Goal: Task Accomplishment & Management: Manage account settings

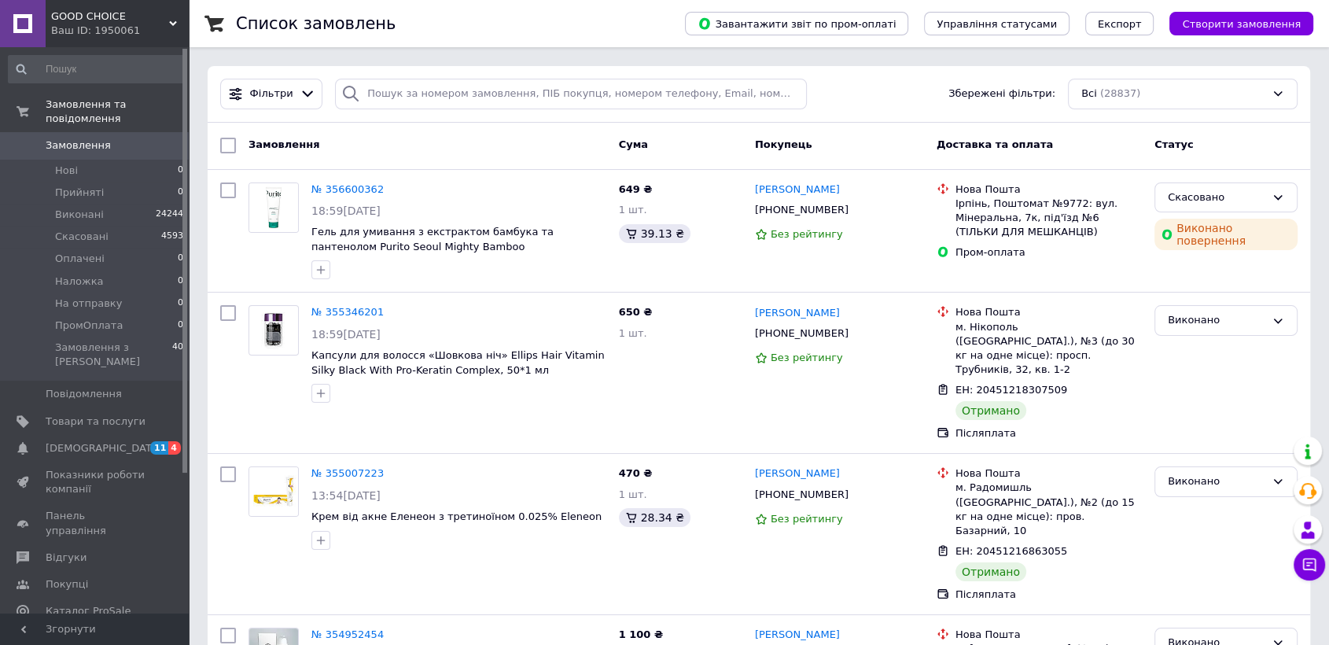
click at [135, 138] on span "Замовлення" at bounding box center [96, 145] width 100 height 14
click at [100, 138] on span "Замовлення" at bounding box center [78, 145] width 65 height 14
click at [113, 138] on span "Замовлення" at bounding box center [96, 145] width 100 height 14
drag, startPoint x: 123, startPoint y: 386, endPoint x: 320, endPoint y: 374, distance: 197.7
click at [123, 414] on span "Товари та послуги" at bounding box center [96, 421] width 100 height 14
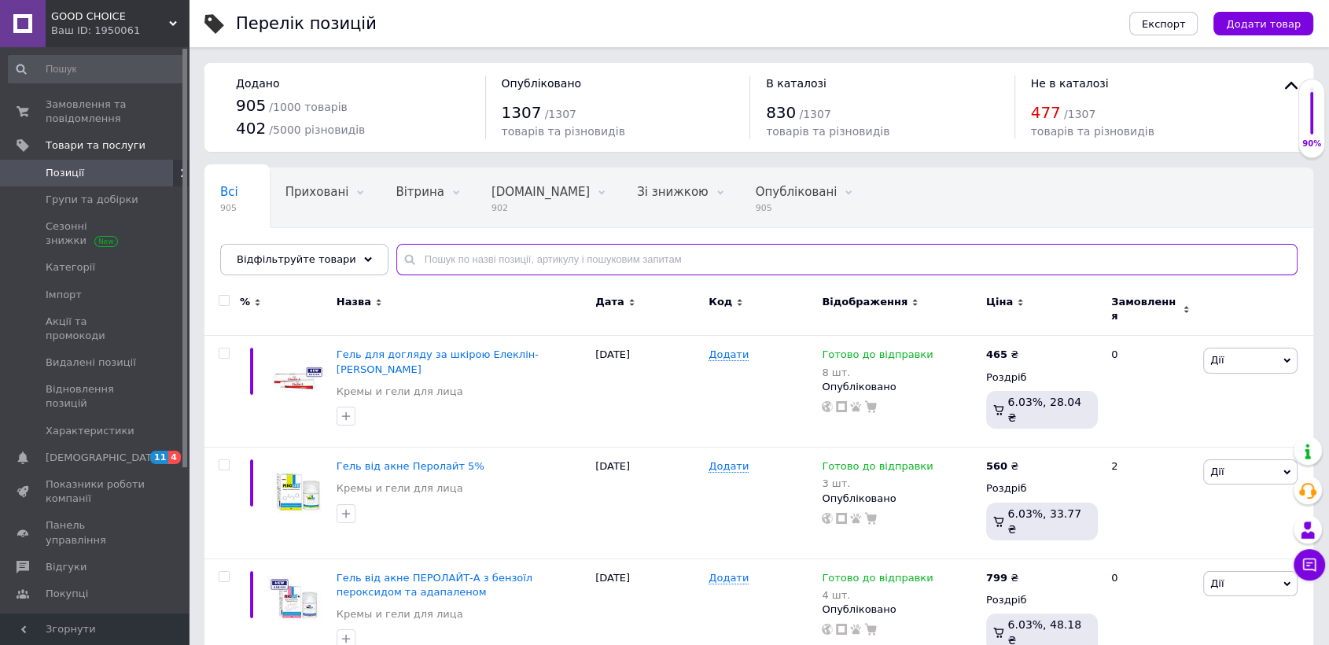
click at [443, 263] on input "text" at bounding box center [846, 259] width 901 height 31
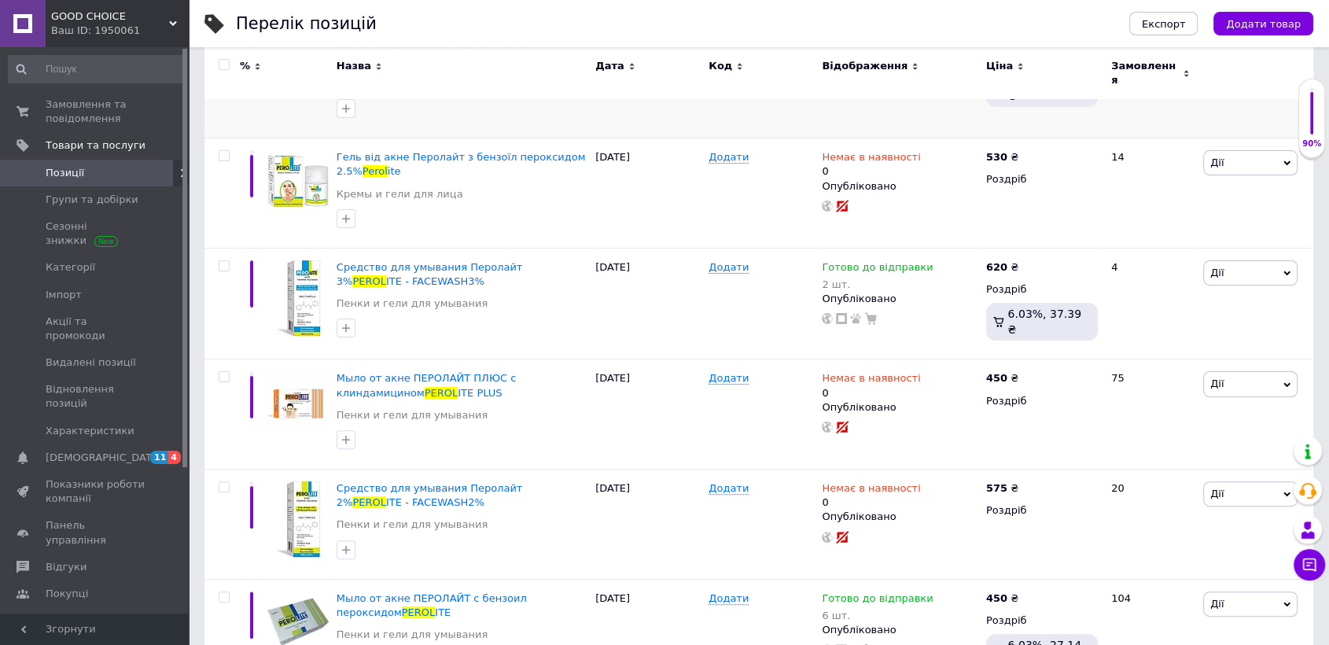
scroll to position [355, 0]
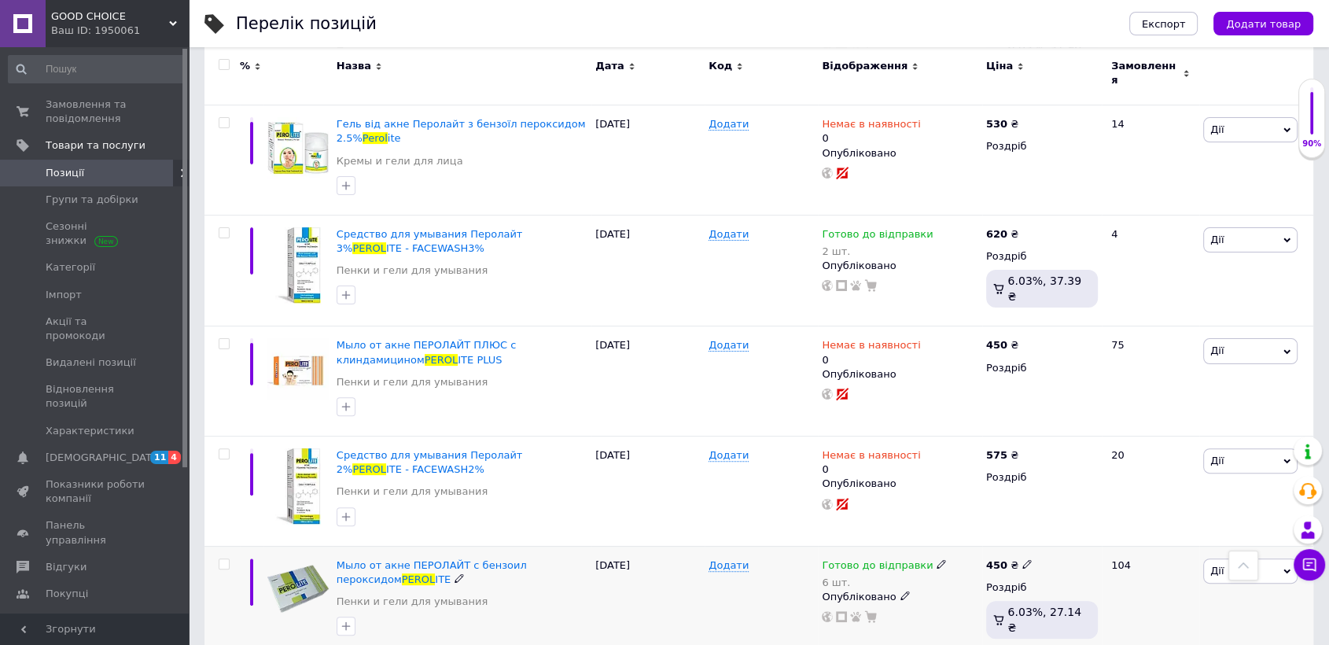
type input "perol"
click at [937, 559] on icon at bounding box center [941, 563] width 9 height 9
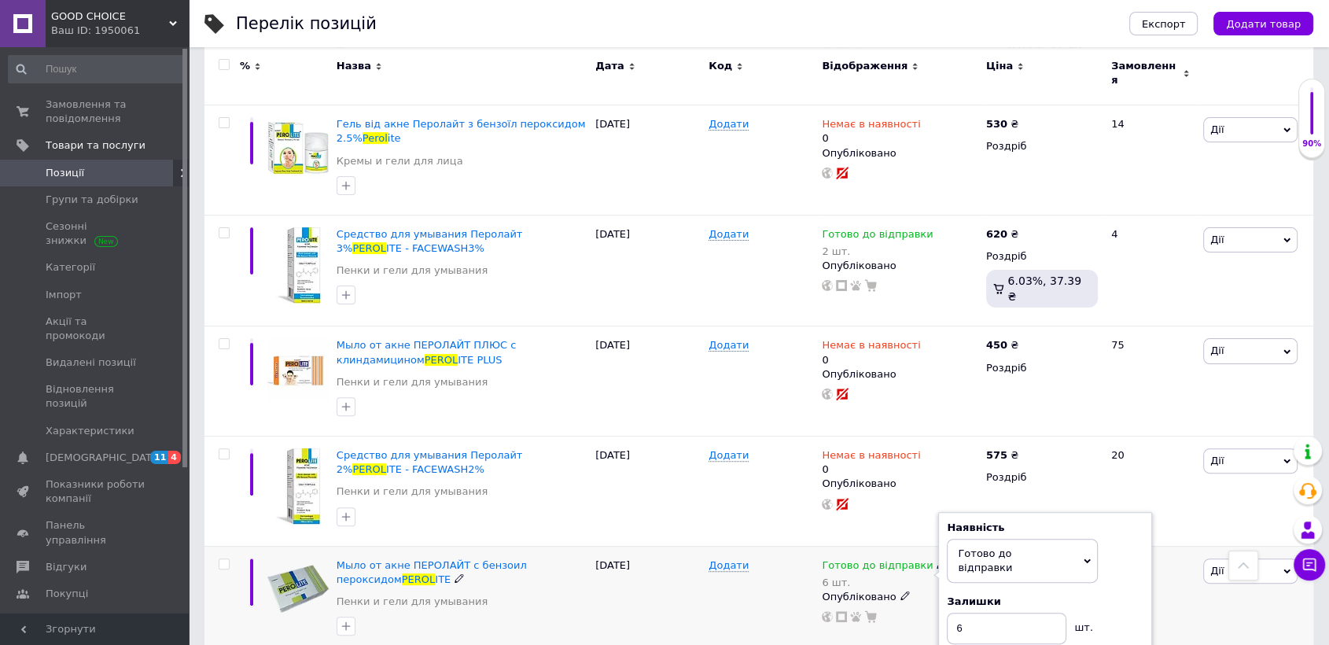
click at [997, 512] on div "Наявність Готово до відправки В наявності Немає в наявності Під замовлення Зали…" at bounding box center [1045, 583] width 214 height 142
click at [994, 613] on input "6" at bounding box center [1007, 628] width 120 height 31
type input "4"
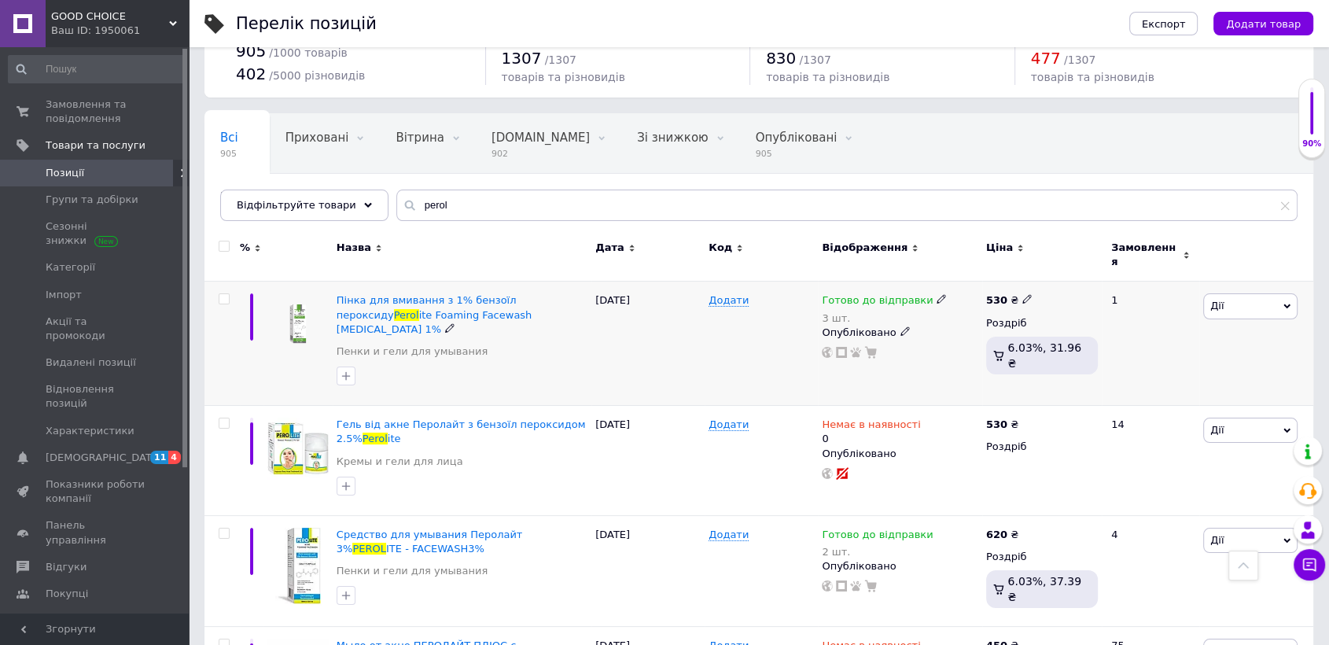
scroll to position [0, 0]
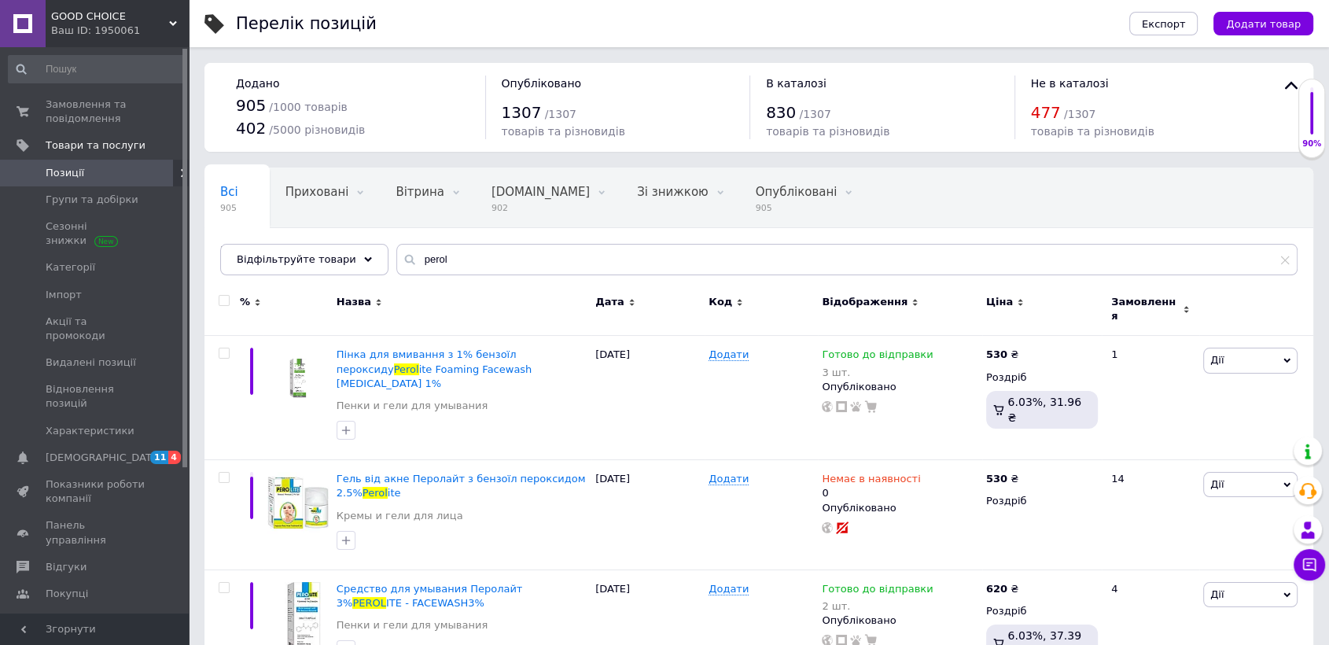
click at [121, 90] on div "Замовлення та повідомлення 0 0 Товари та послуги Позиції Групи та добірки Сезон…" at bounding box center [96, 332] width 193 height 570
click at [120, 102] on span "Замовлення та повідомлення" at bounding box center [96, 112] width 100 height 28
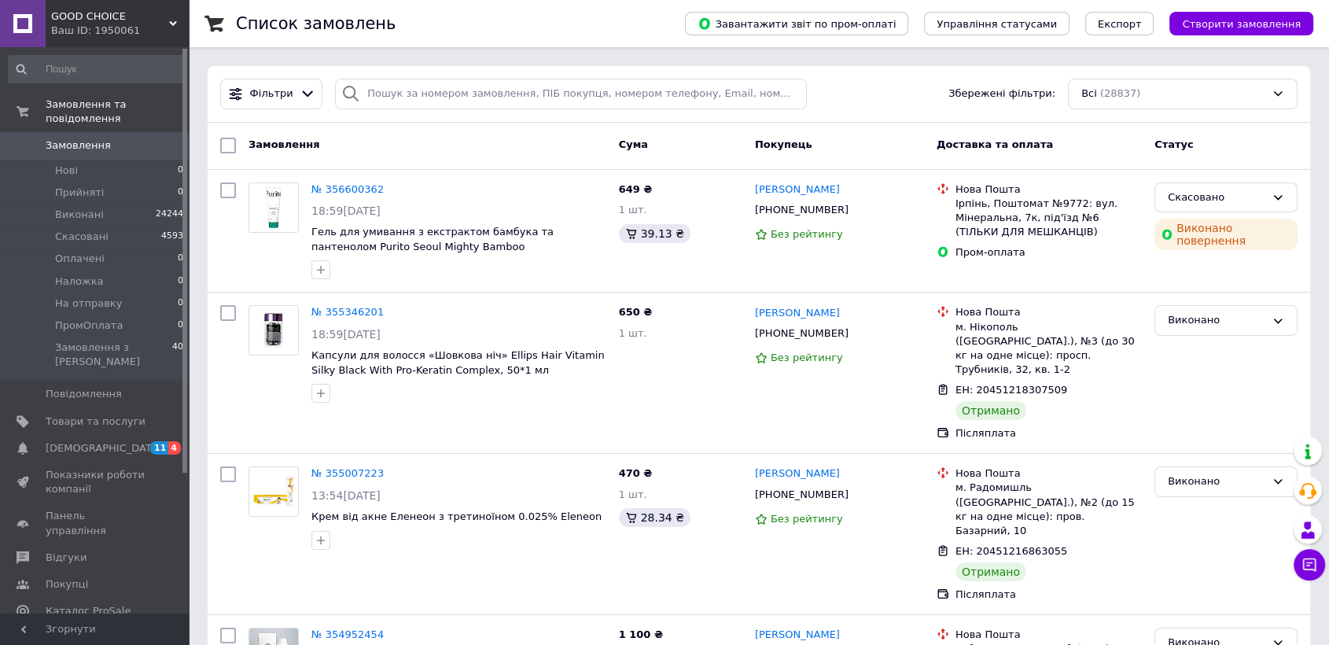
click at [116, 138] on span "Замовлення" at bounding box center [96, 145] width 100 height 14
